Goal: Check status: Check status

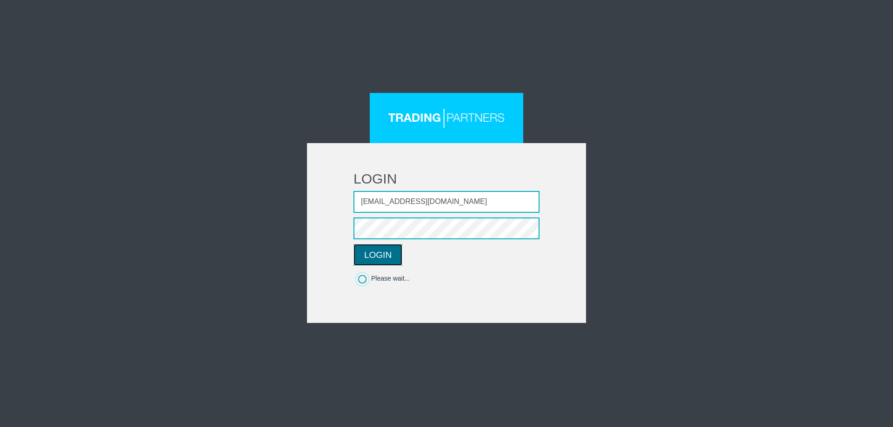
click at [386, 258] on button "LOGIN" at bounding box center [377, 255] width 49 height 22
click at [494, 206] on input "trommel.rauschal1986@gmail.com" at bounding box center [446, 202] width 186 height 22
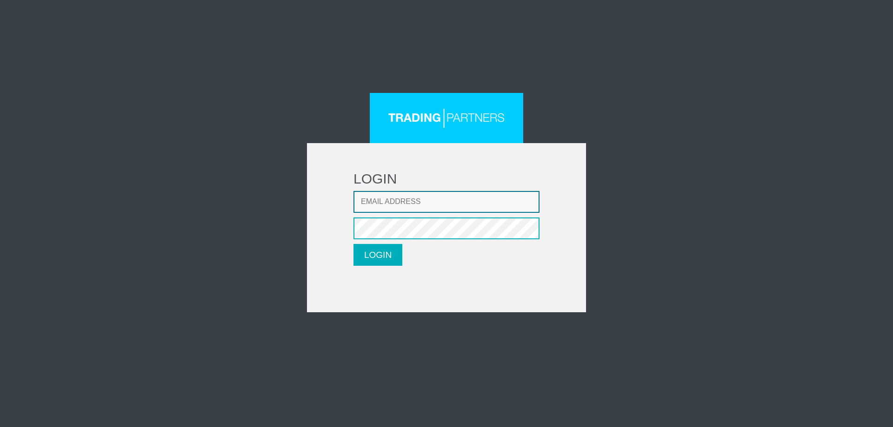
click at [437, 203] on input "Email address" at bounding box center [446, 202] width 186 height 22
click at [431, 196] on input "Email address" at bounding box center [446, 202] width 186 height 22
click at [427, 196] on input "Email address" at bounding box center [446, 202] width 186 height 22
click at [431, 203] on input "Email address" at bounding box center [446, 202] width 186 height 22
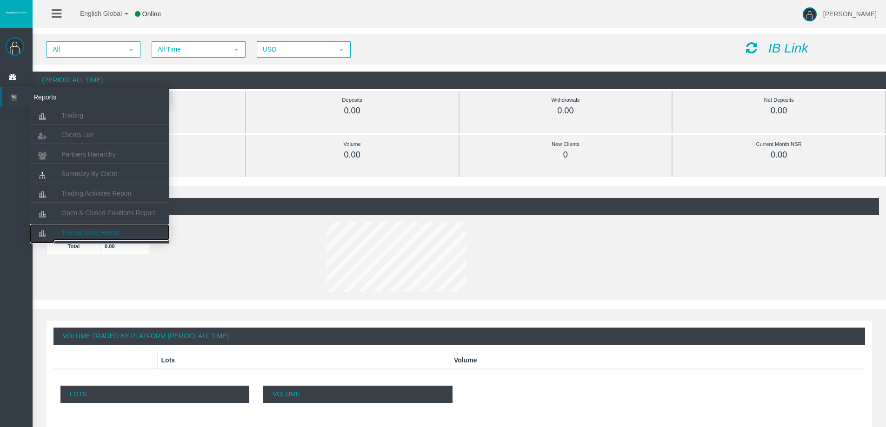
click at [93, 233] on span "Transactions Report" at bounding box center [90, 232] width 59 height 7
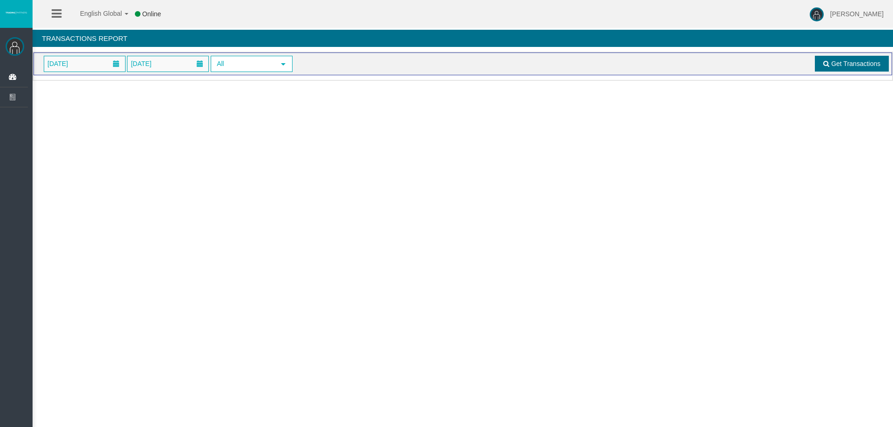
click at [852, 64] on span "Get Transactions" at bounding box center [855, 63] width 49 height 7
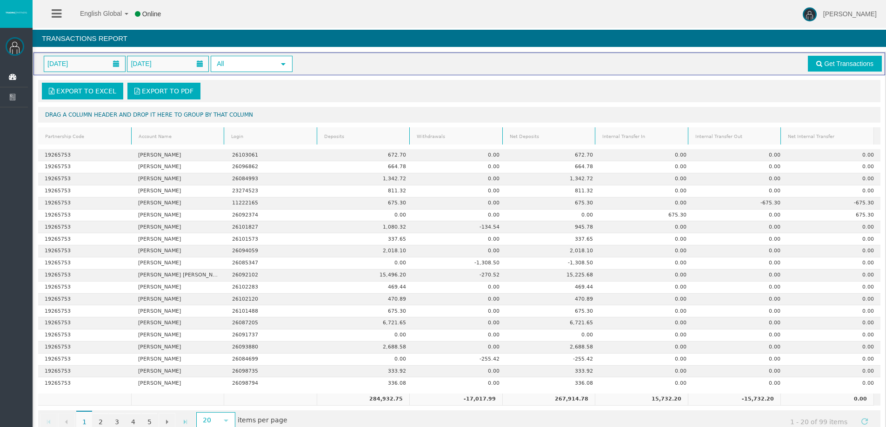
scroll to position [21, 0]
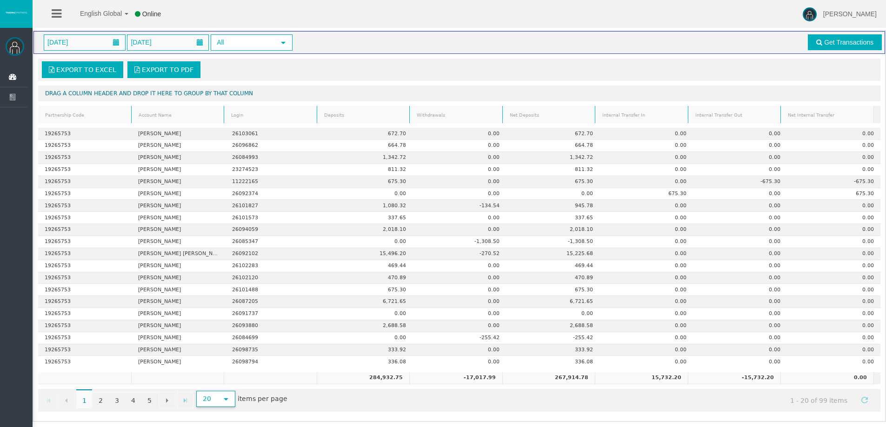
click at [223, 398] on span "select" at bounding box center [225, 399] width 7 height 7
click at [217, 379] on li "500" at bounding box center [215, 379] width 37 height 15
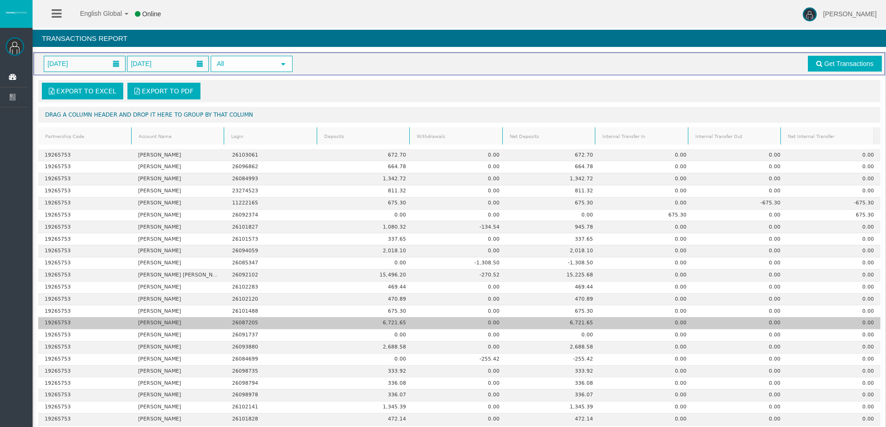
scroll to position [93, 0]
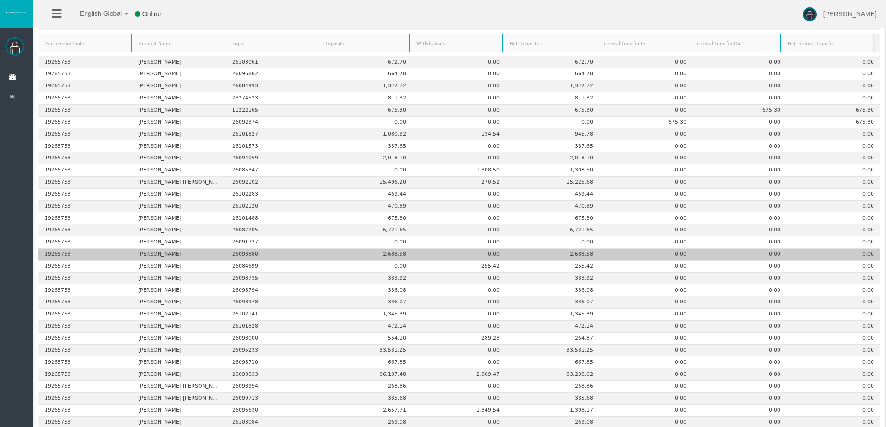
click at [330, 257] on td "2,688.58" at bounding box center [365, 255] width 93 height 12
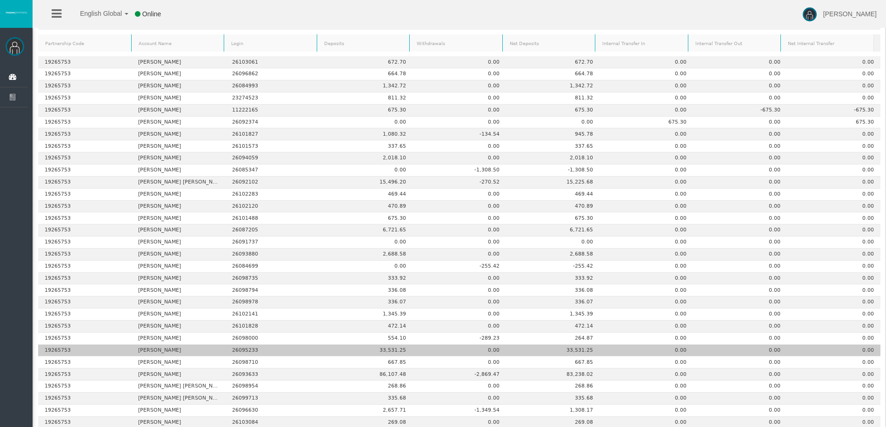
drag, startPoint x: 163, startPoint y: 350, endPoint x: 179, endPoint y: 350, distance: 16.3
click at [179, 350] on td "[PERSON_NAME]" at bounding box center [178, 351] width 93 height 12
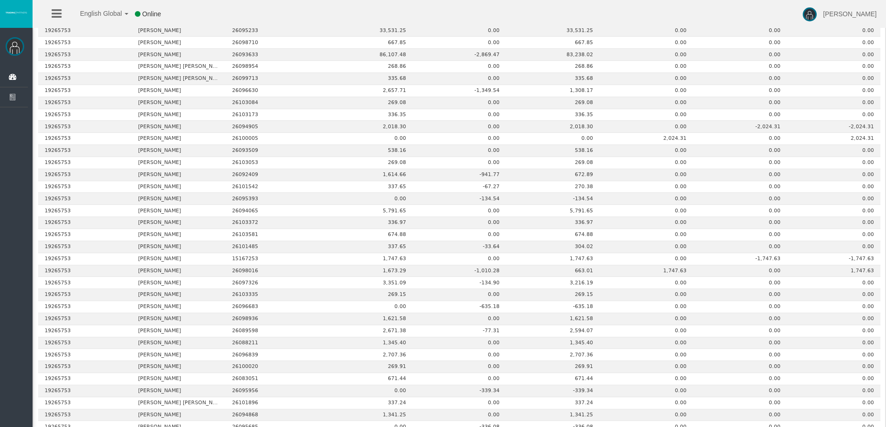
scroll to position [366, 0]
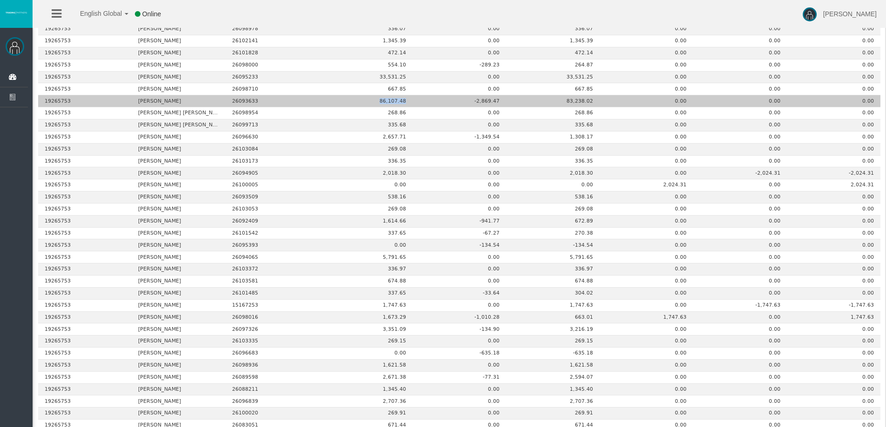
drag, startPoint x: 376, startPoint y: 101, endPoint x: 405, endPoint y: 101, distance: 29.3
click at [405, 101] on td "86,107.48" at bounding box center [365, 101] width 93 height 12
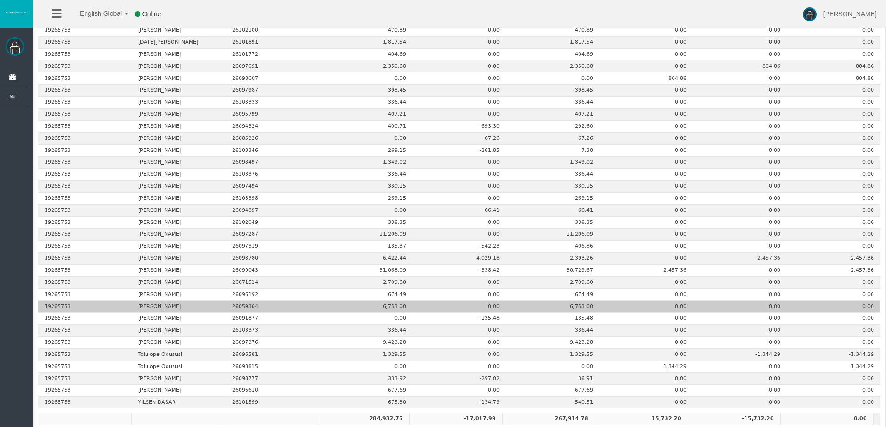
scroll to position [971, 0]
